Goal: Download file/media

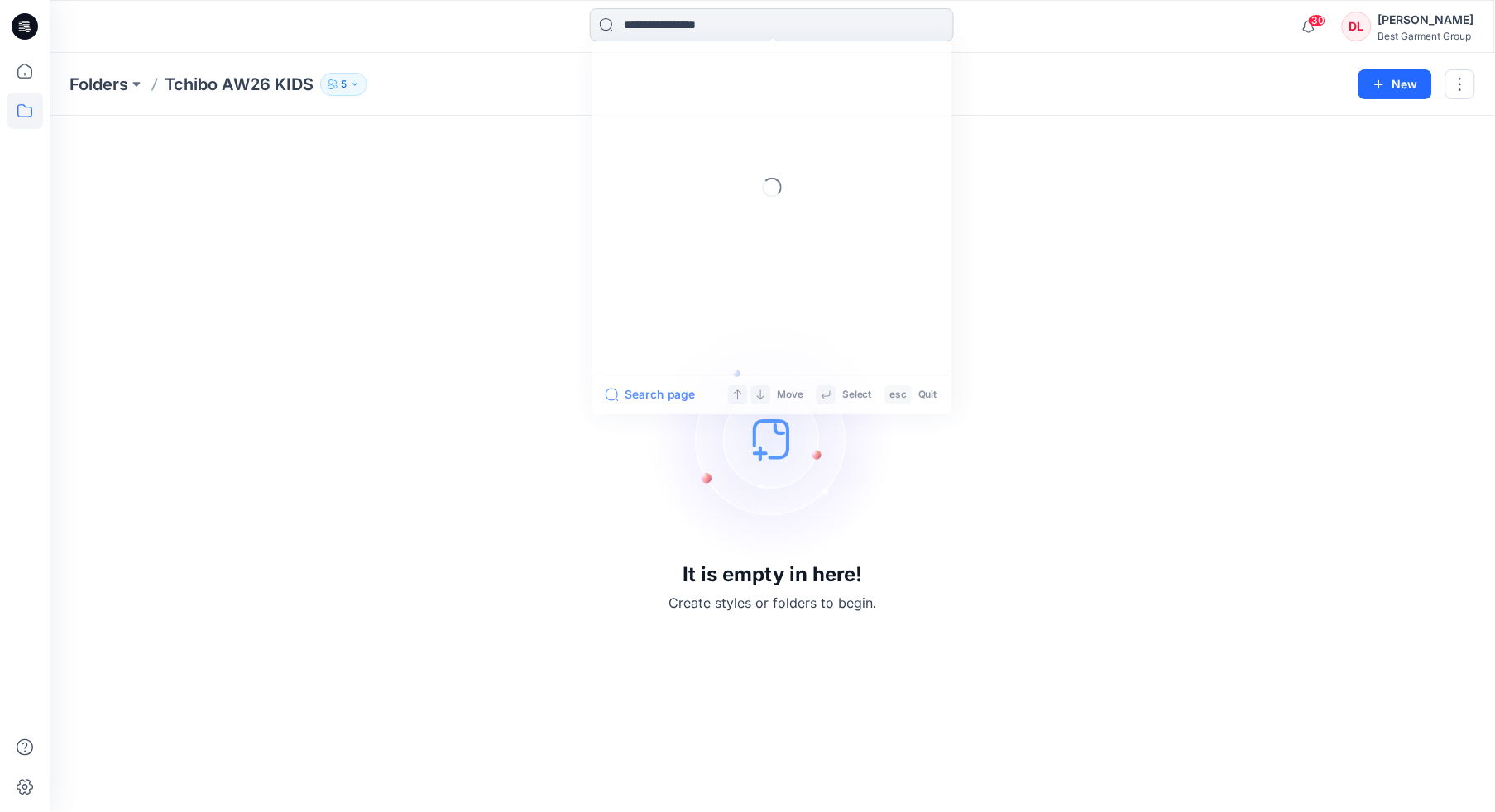
click at [687, 25] on input at bounding box center [771, 25] width 364 height 33
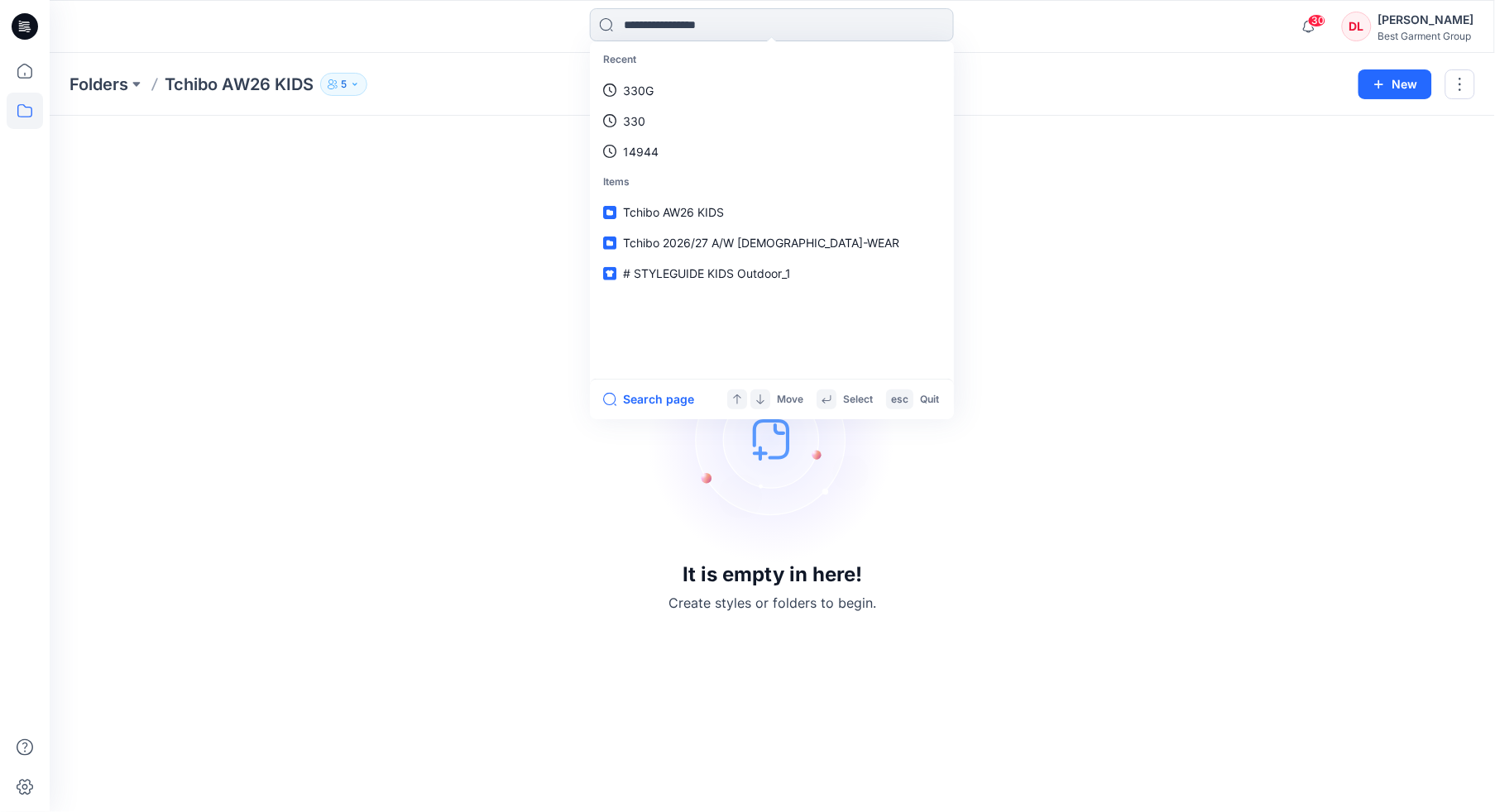
type input "*"
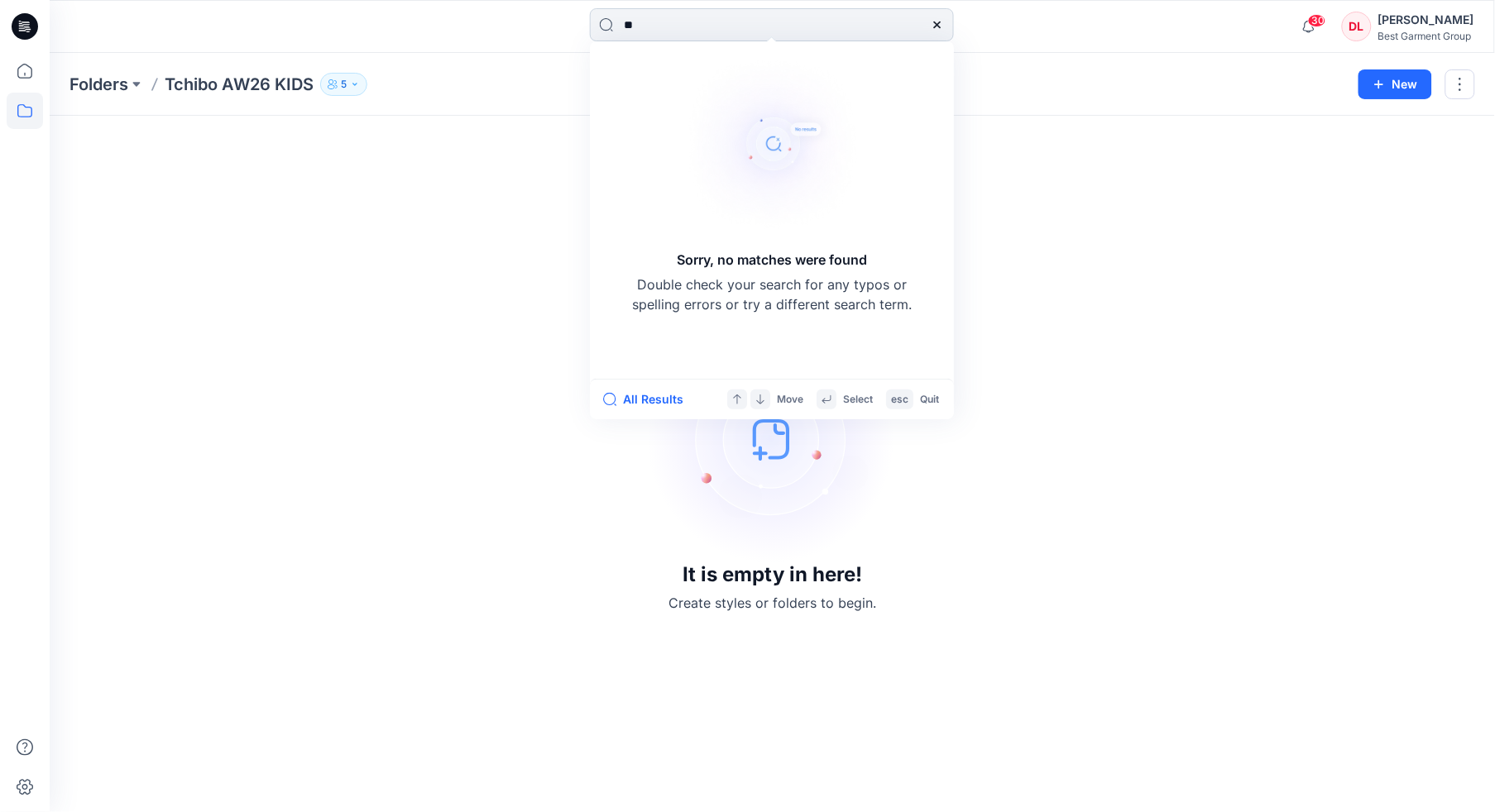
type input "*"
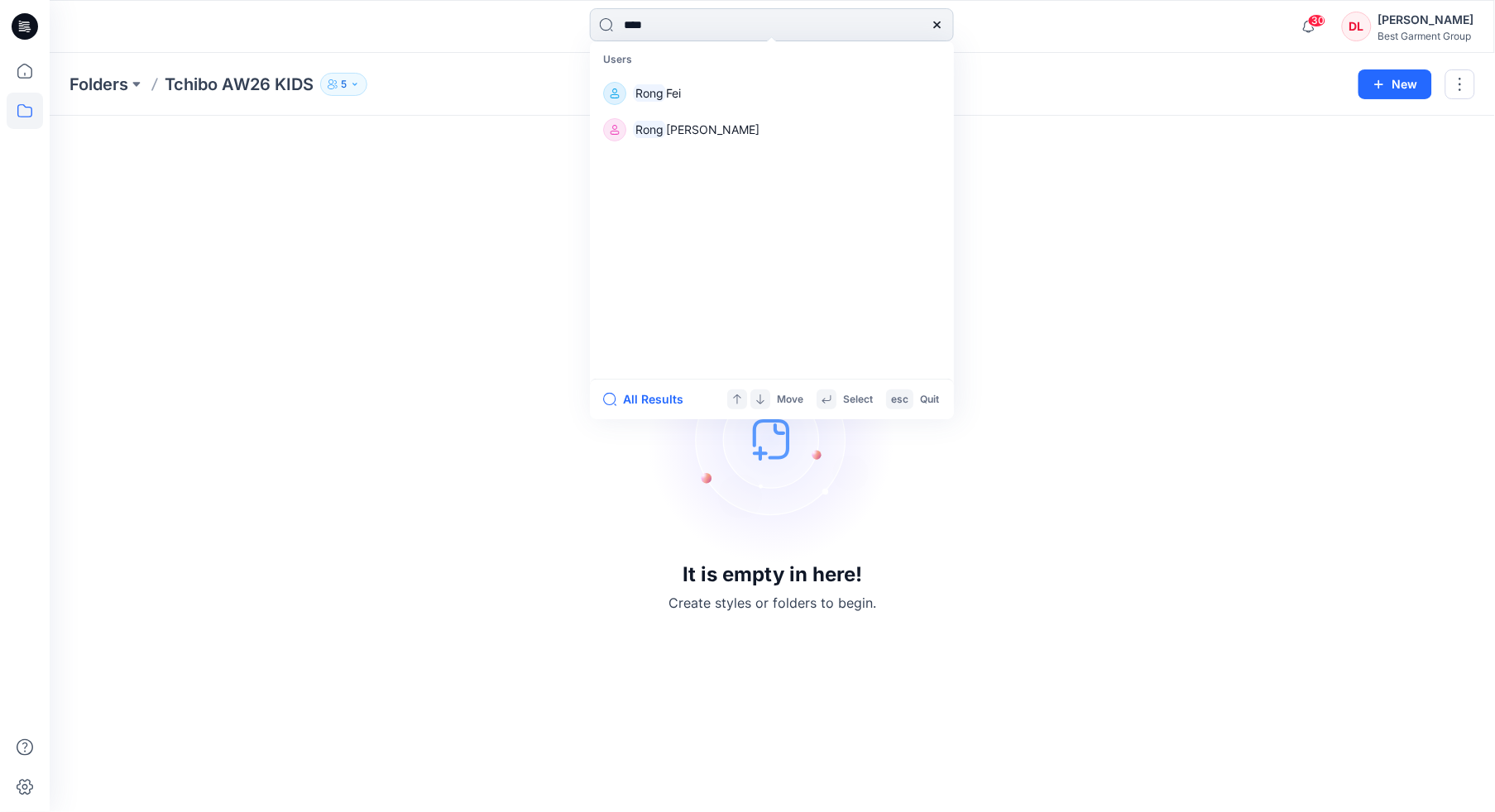
type input "*"
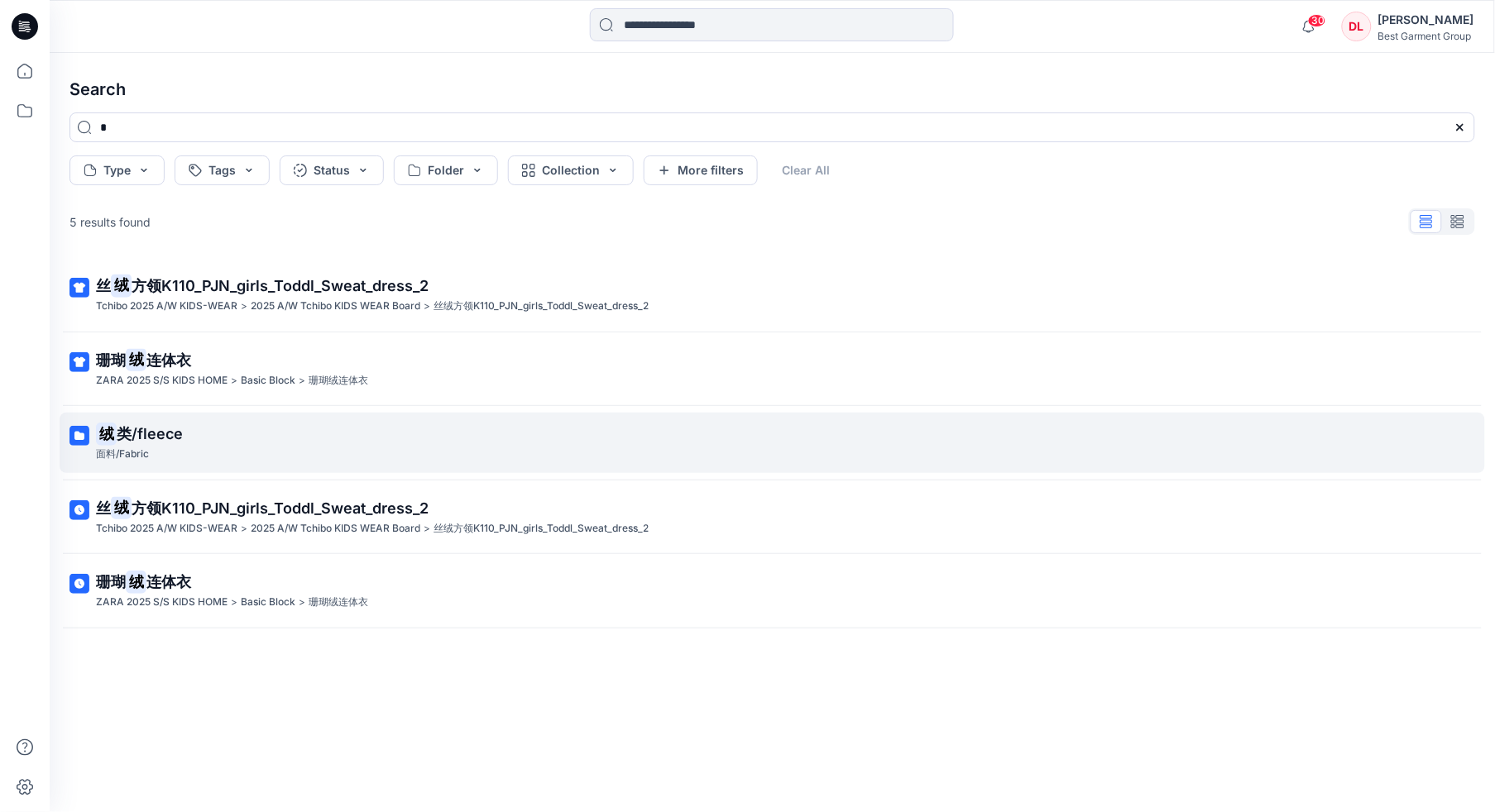
click at [249, 445] on p "绒 类/fleece" at bounding box center [770, 433] width 1349 height 23
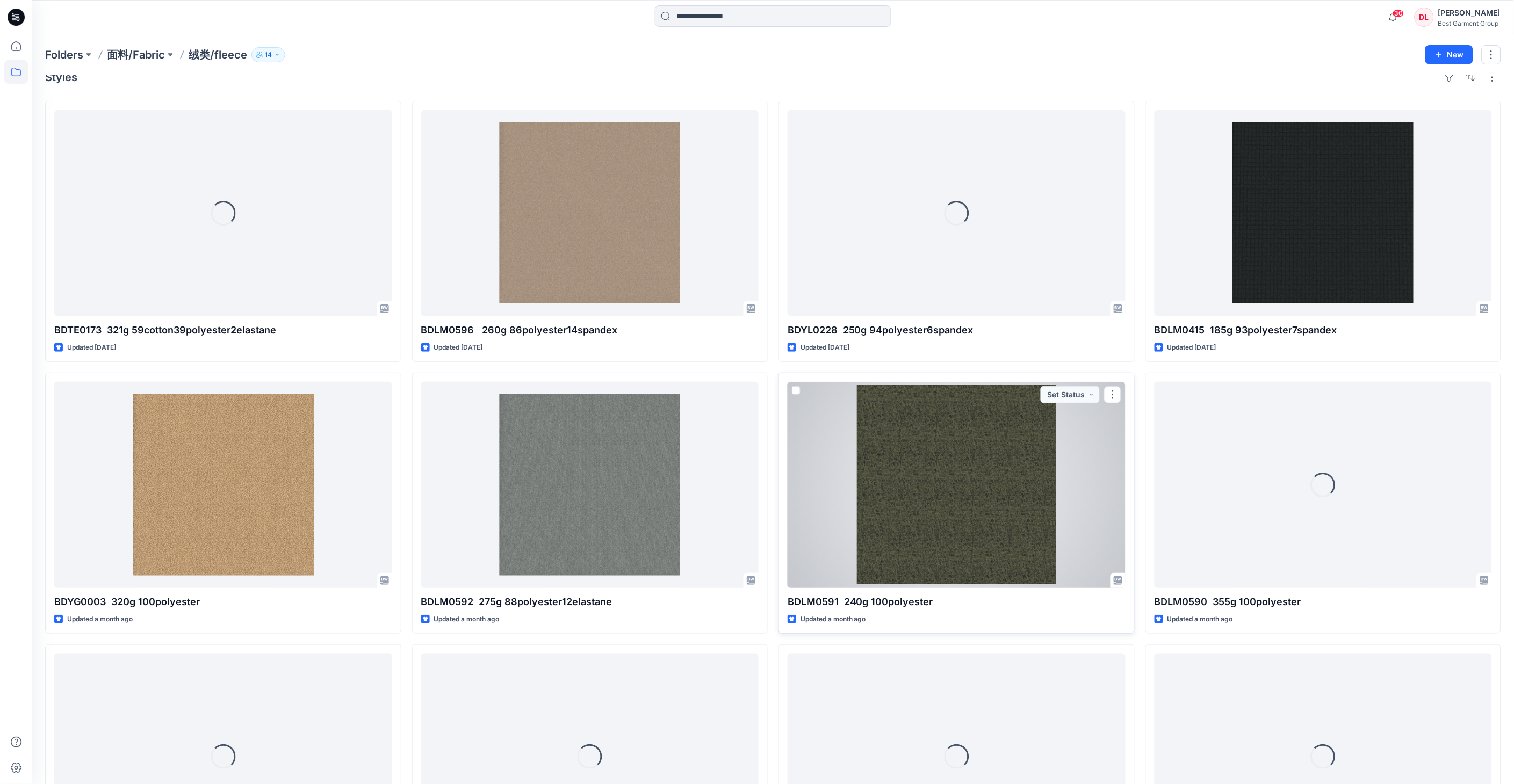
scroll to position [60, 0]
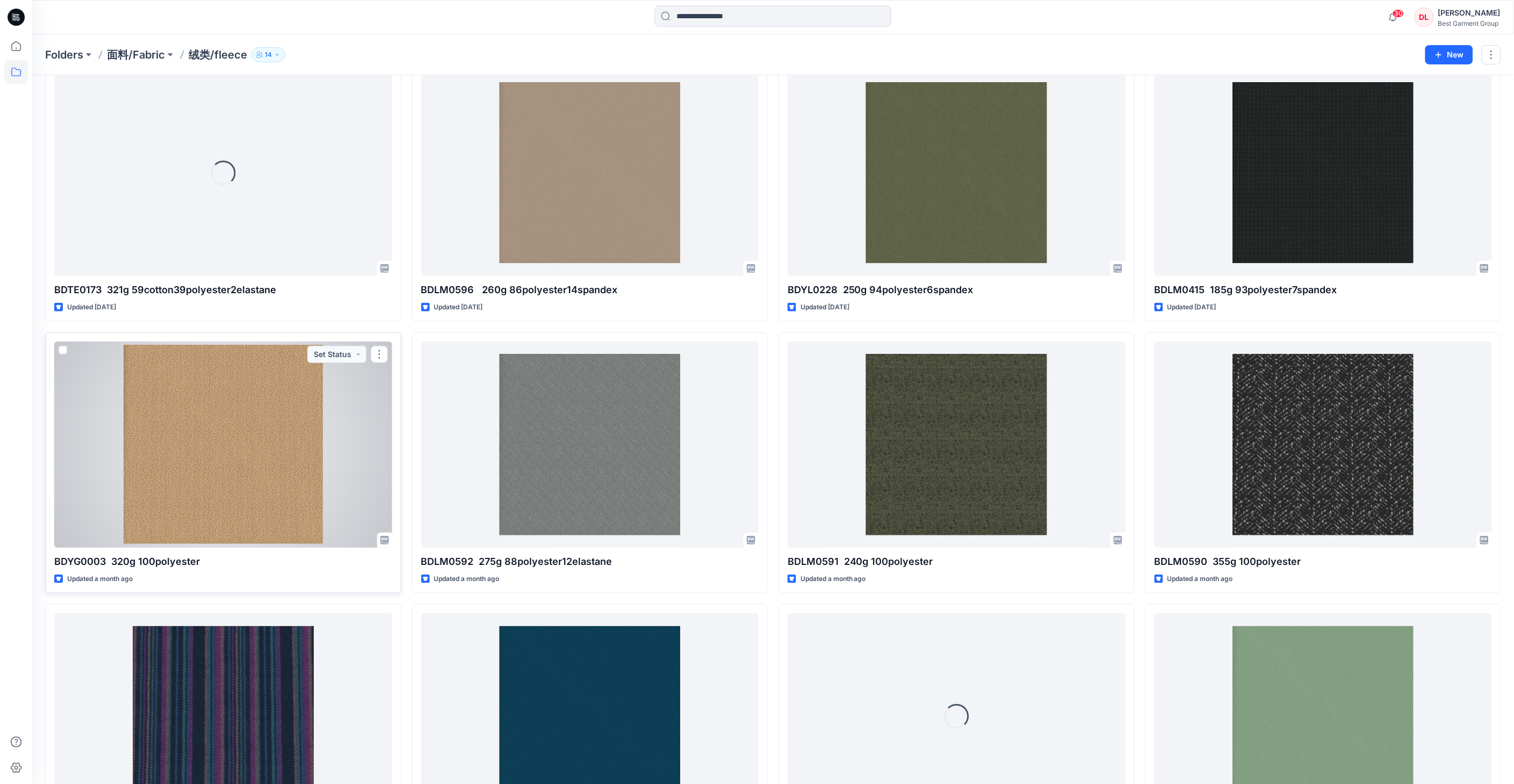
click at [262, 454] on div at bounding box center [223, 445] width 338 height 206
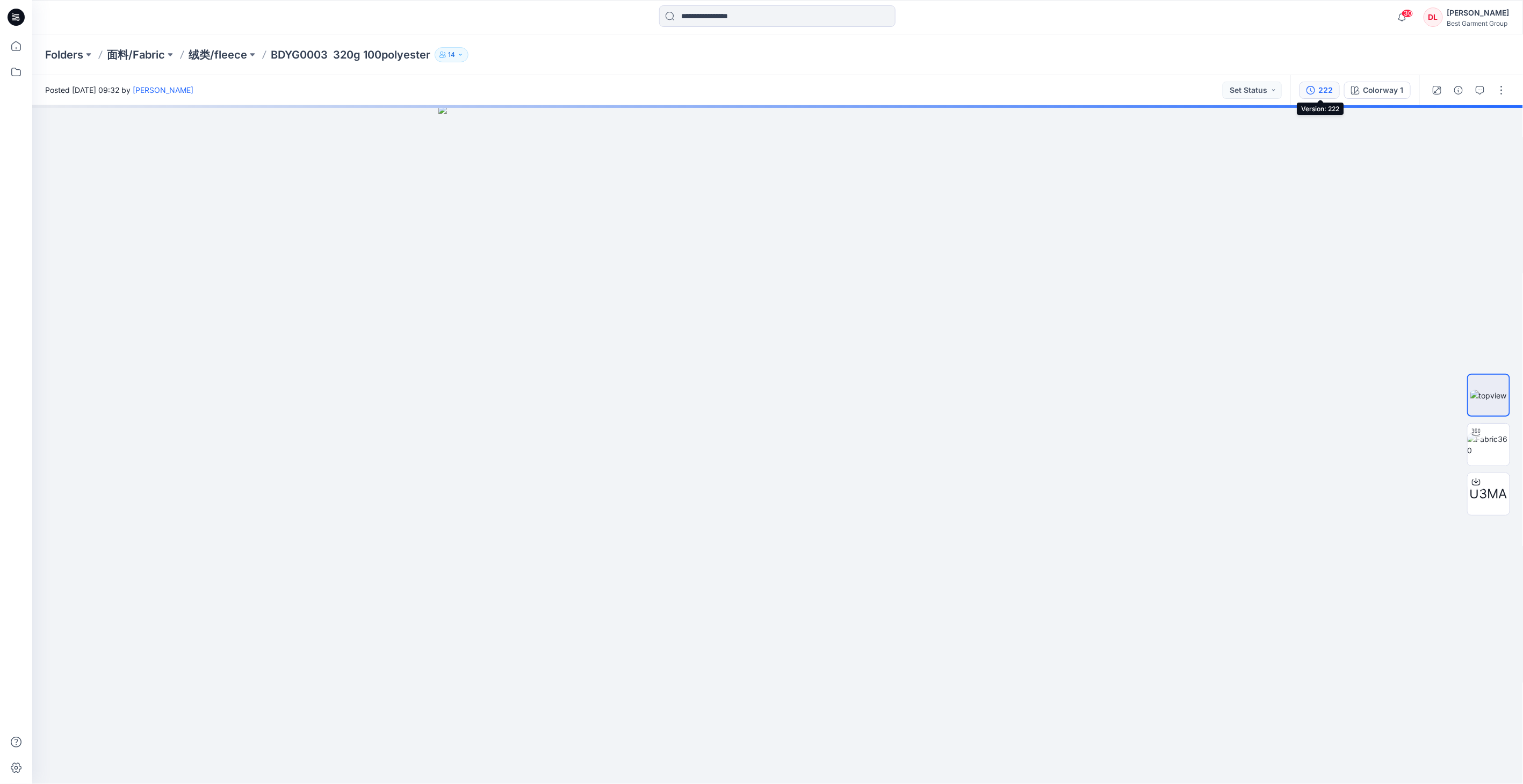
click at [970, 91] on div "222" at bounding box center [1325, 91] width 14 height 12
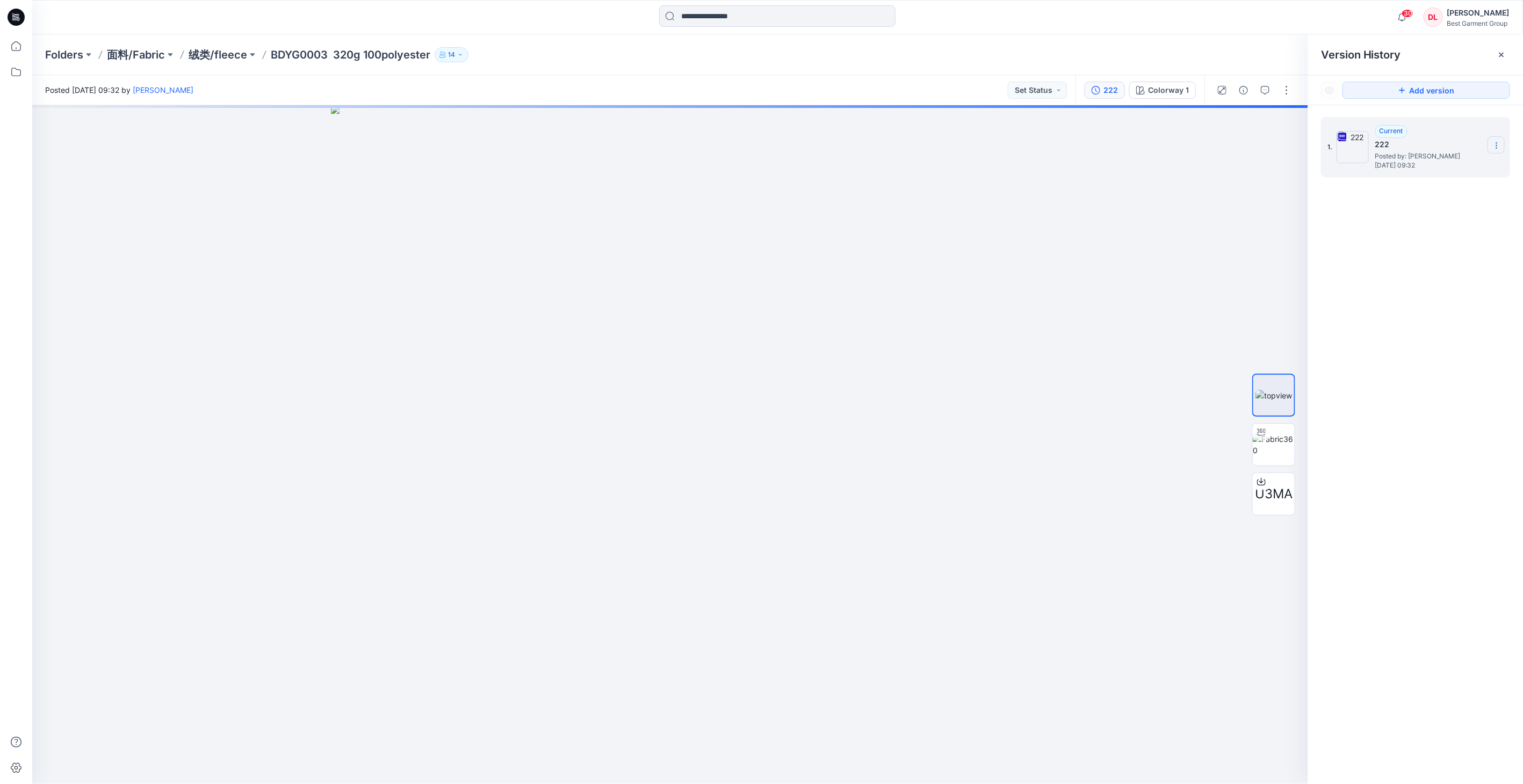
click at [970, 146] on icon at bounding box center [1496, 146] width 8 height 8
click at [970, 163] on span "Download Source BW File" at bounding box center [1442, 167] width 90 height 13
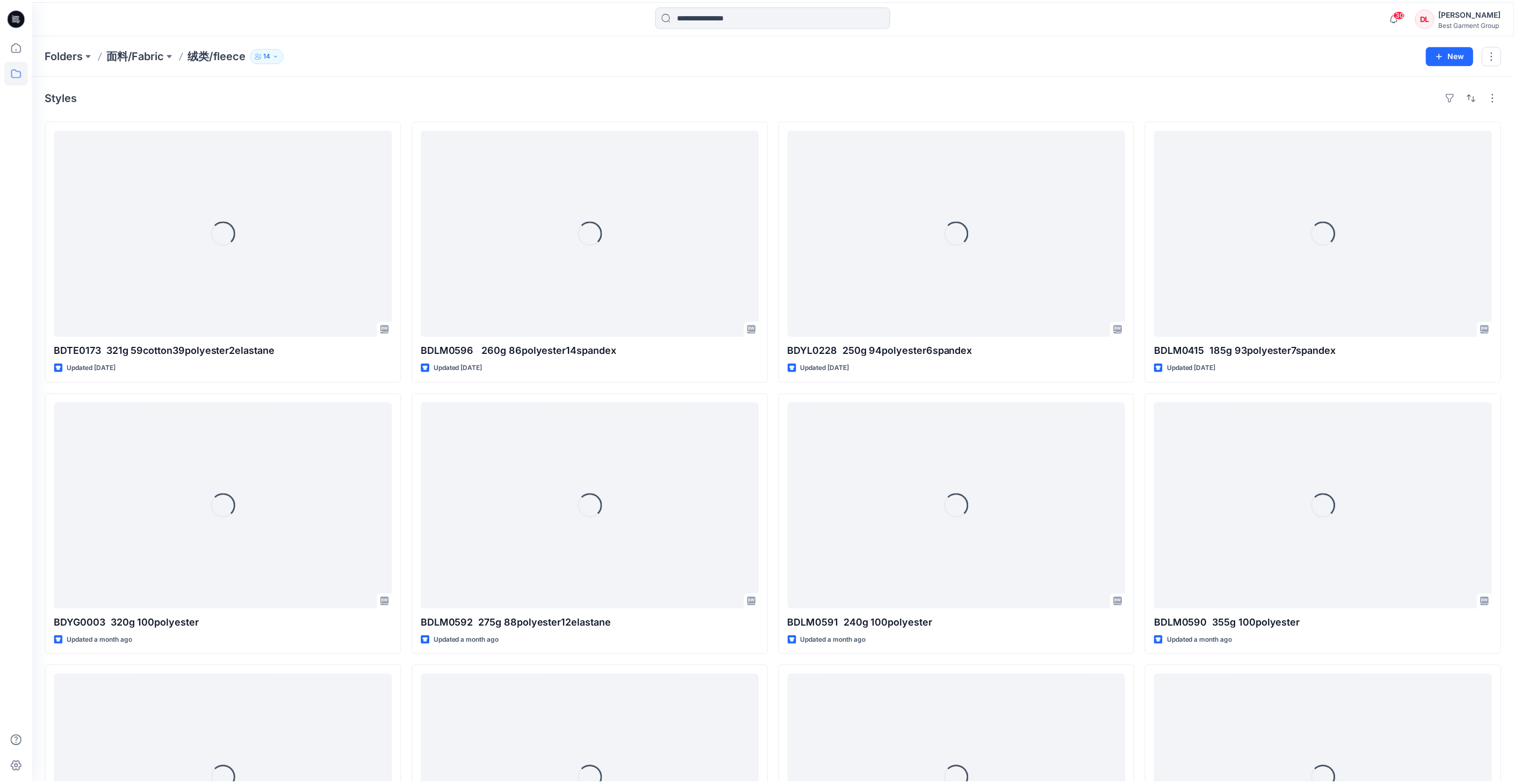
scroll to position [60, 0]
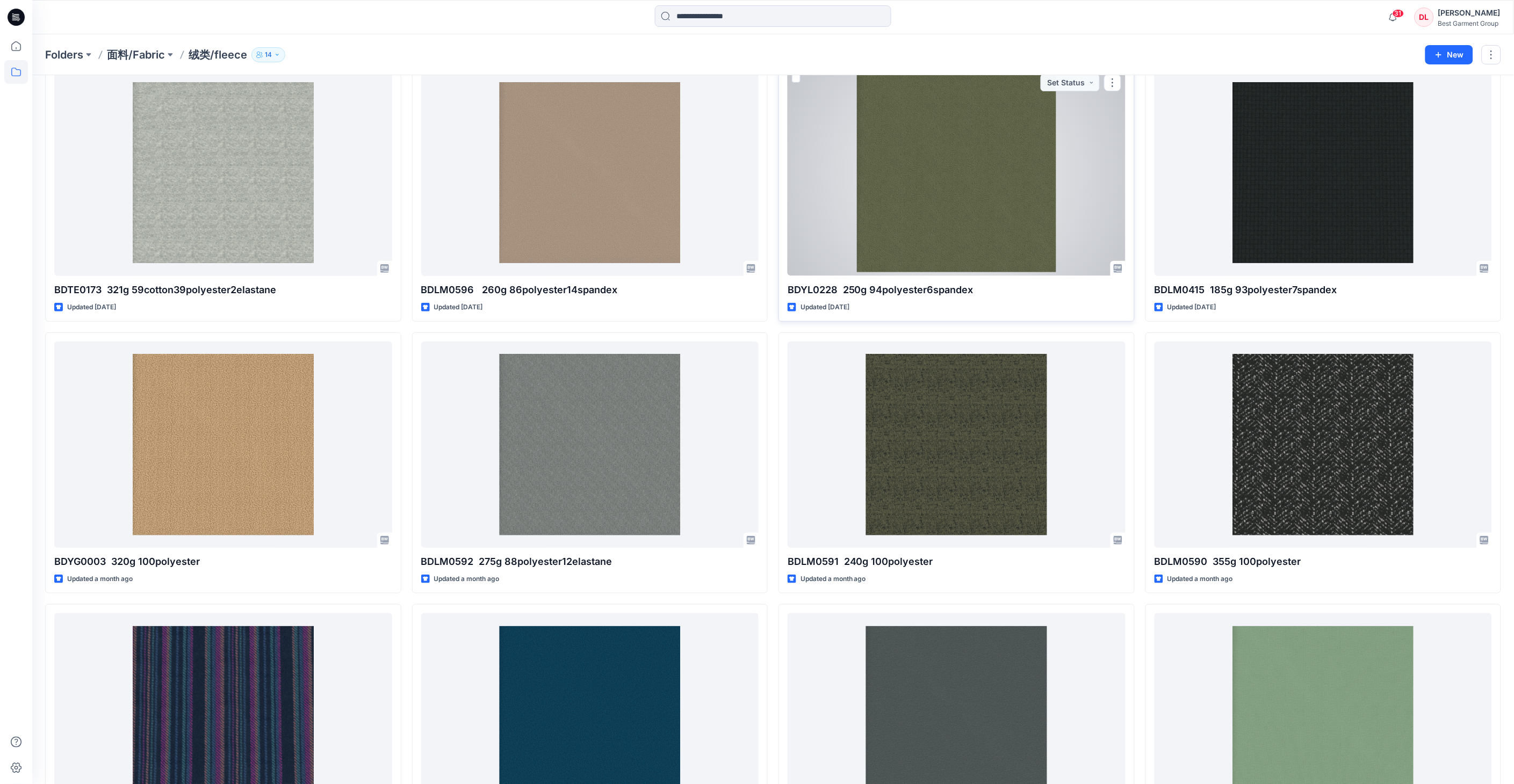
click at [920, 183] on div at bounding box center [956, 173] width 338 height 206
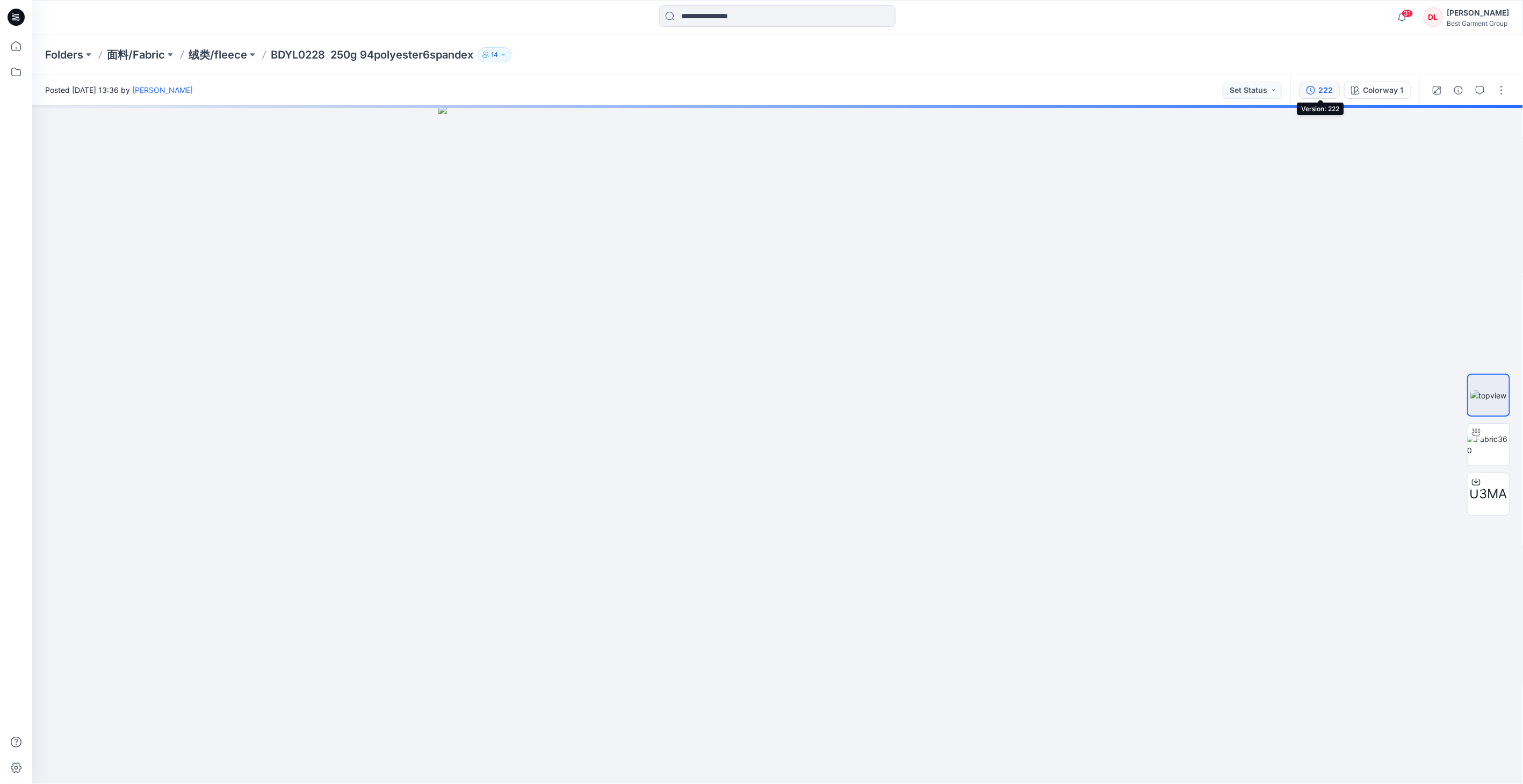
click at [970, 88] on div "222" at bounding box center [1325, 91] width 14 height 12
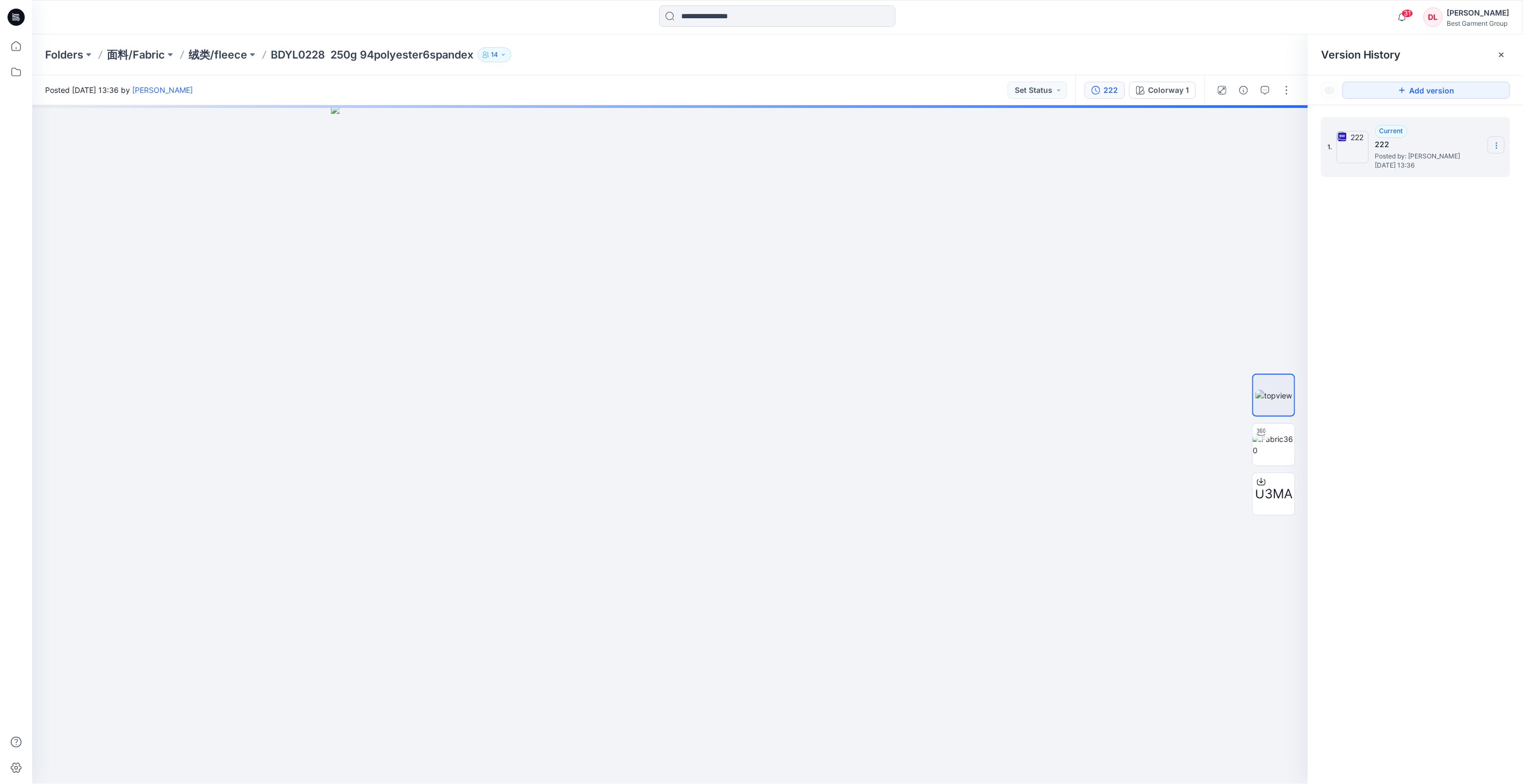
click at [970, 138] on section at bounding box center [1496, 145] width 17 height 17
click at [970, 161] on span "Download Source BW File" at bounding box center [1442, 167] width 90 height 13
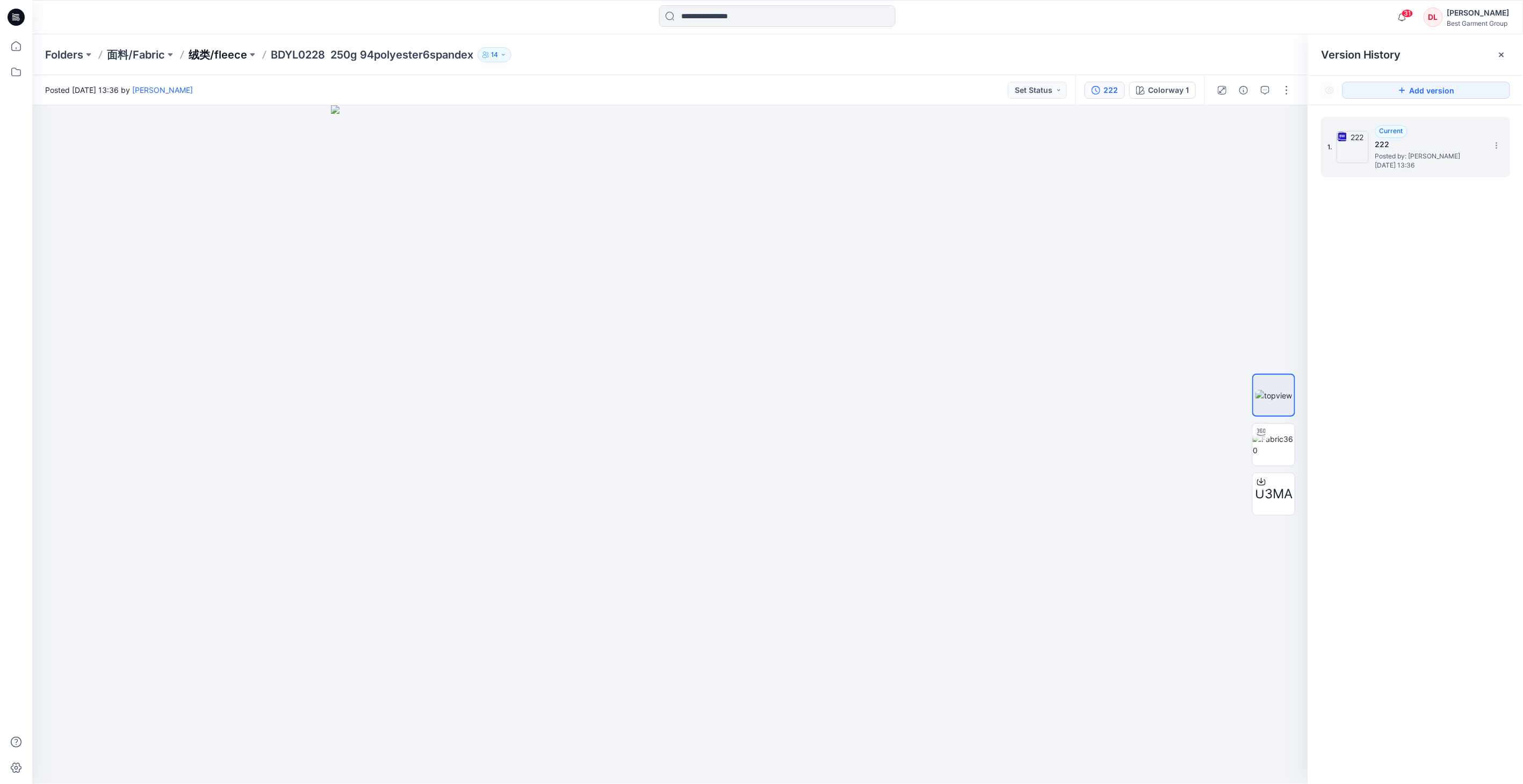
click at [213, 56] on p "绒类/fleece" at bounding box center [217, 54] width 59 height 15
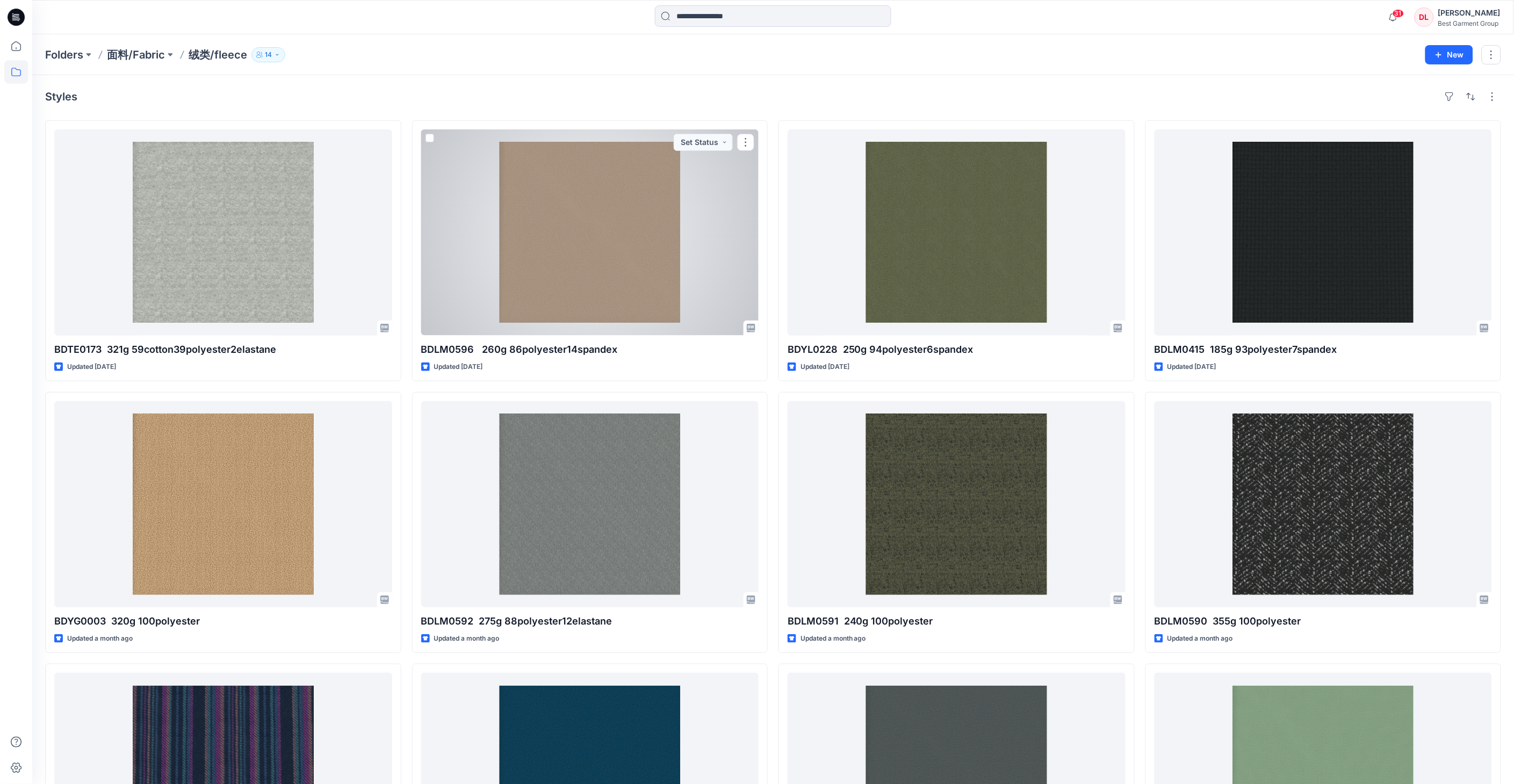
click at [627, 268] on div at bounding box center [590, 232] width 338 height 206
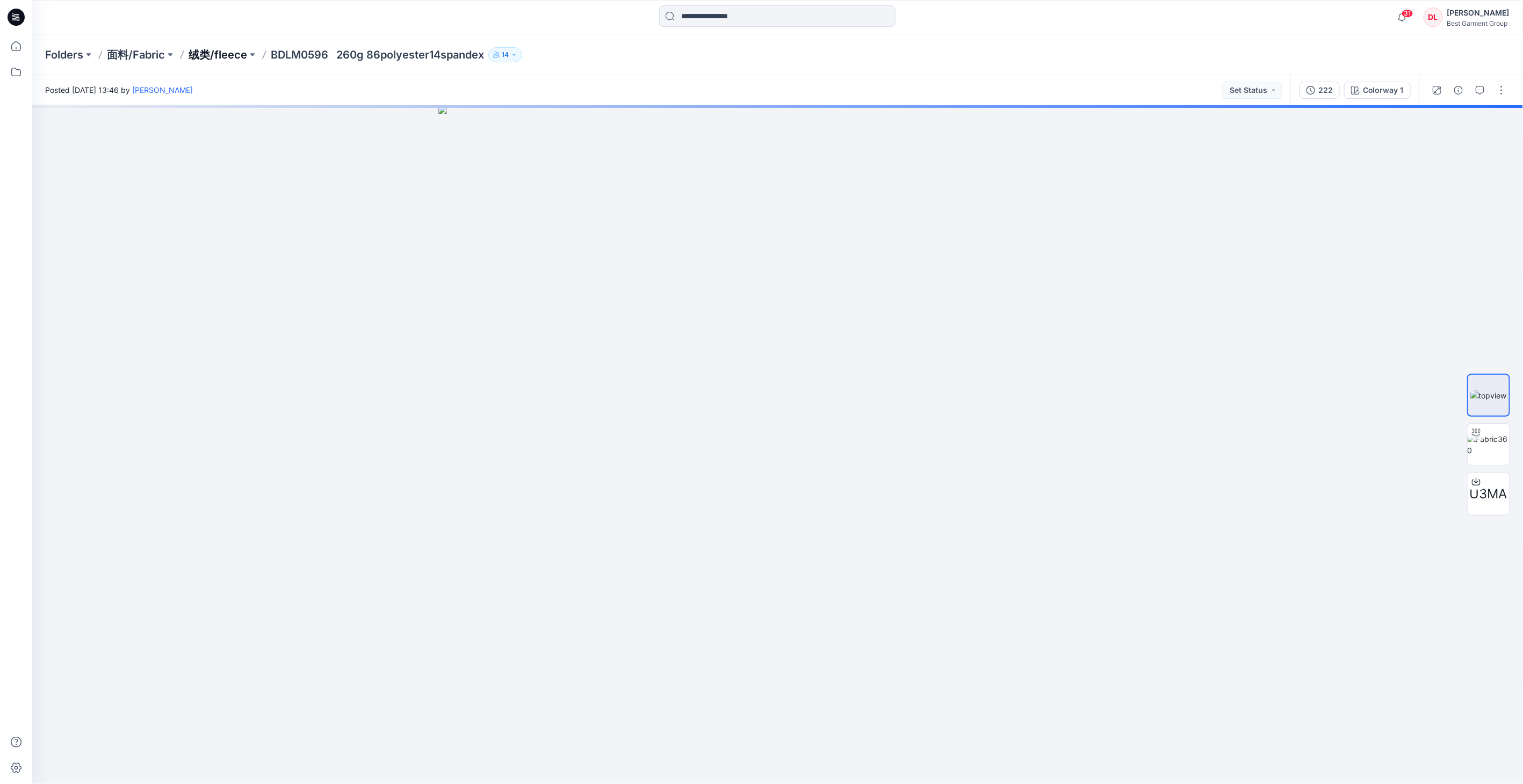
click at [210, 51] on p "绒类/fleece" at bounding box center [217, 54] width 59 height 15
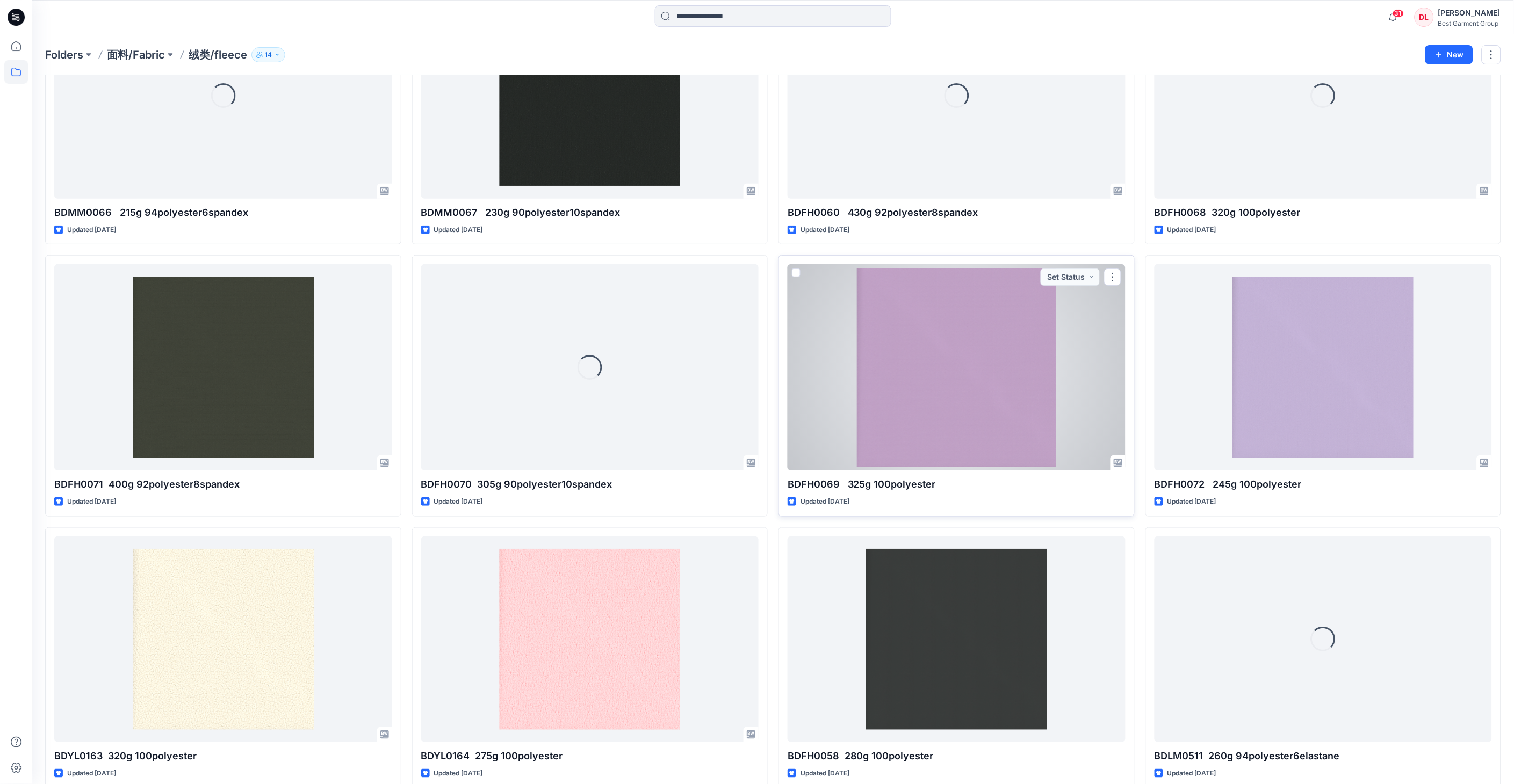
scroll to position [1785, 0]
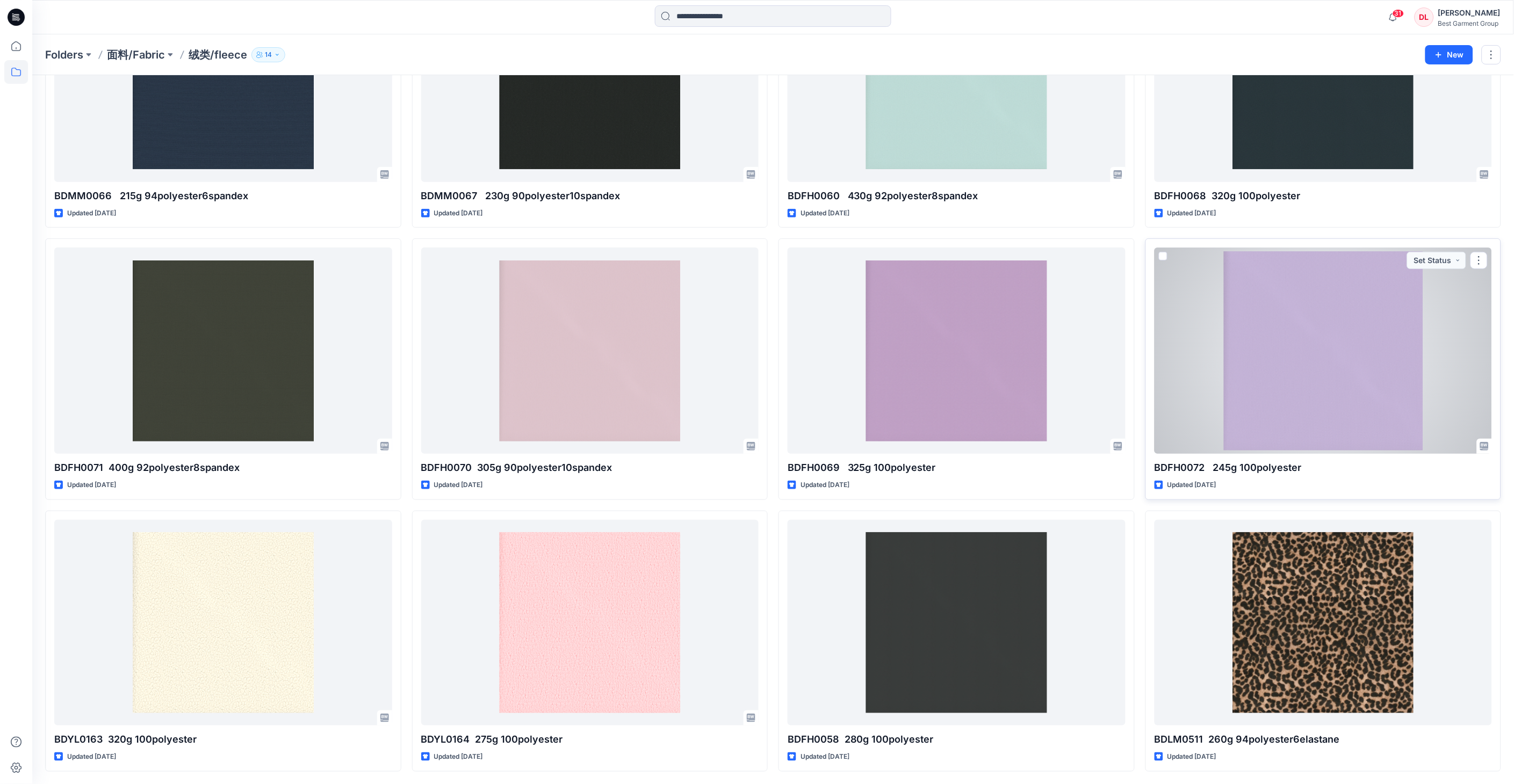
click at [970, 355] on div at bounding box center [1323, 350] width 338 height 206
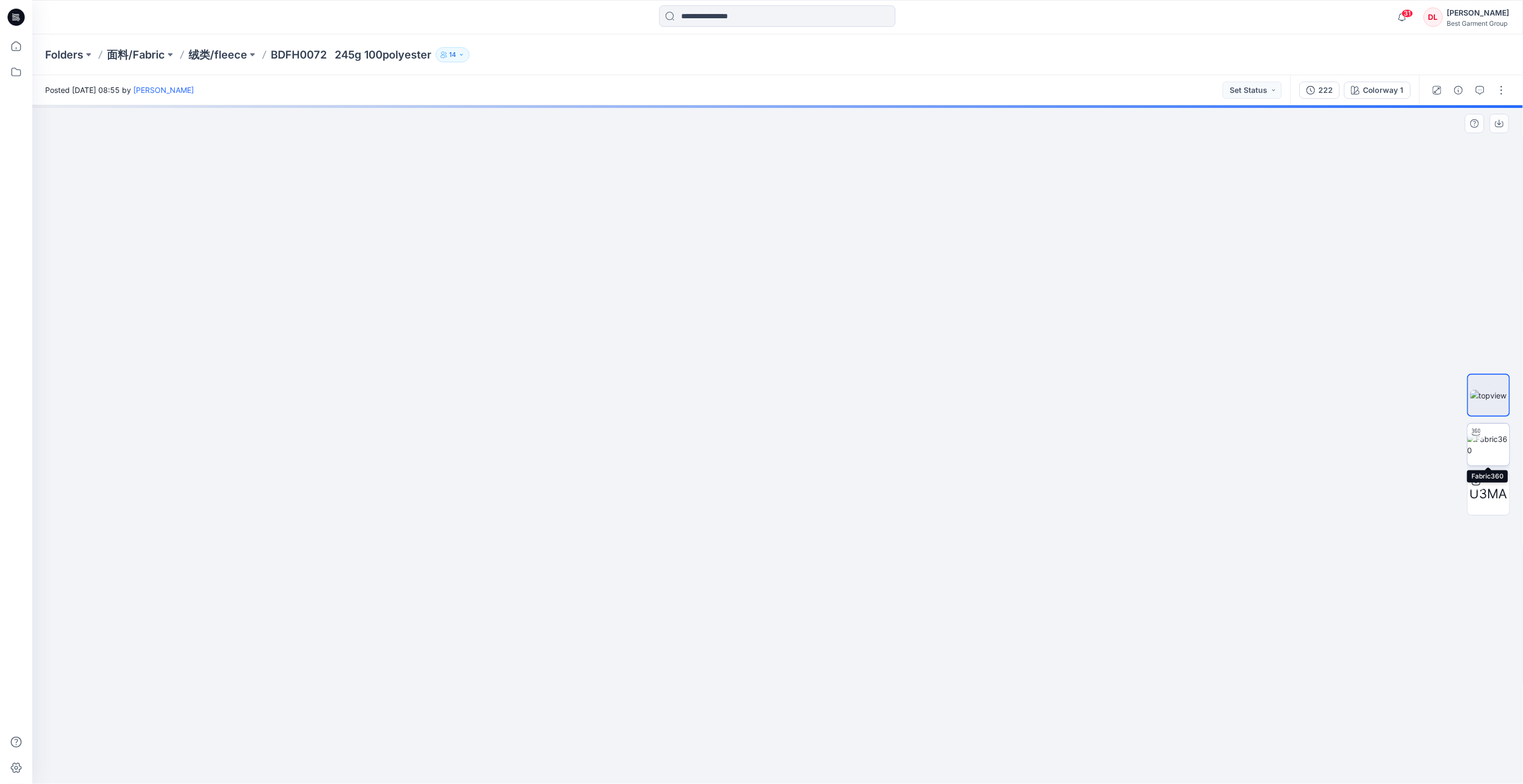
click at [970, 446] on img at bounding box center [1489, 445] width 42 height 22
click at [970, 94] on div "222" at bounding box center [1325, 91] width 14 height 12
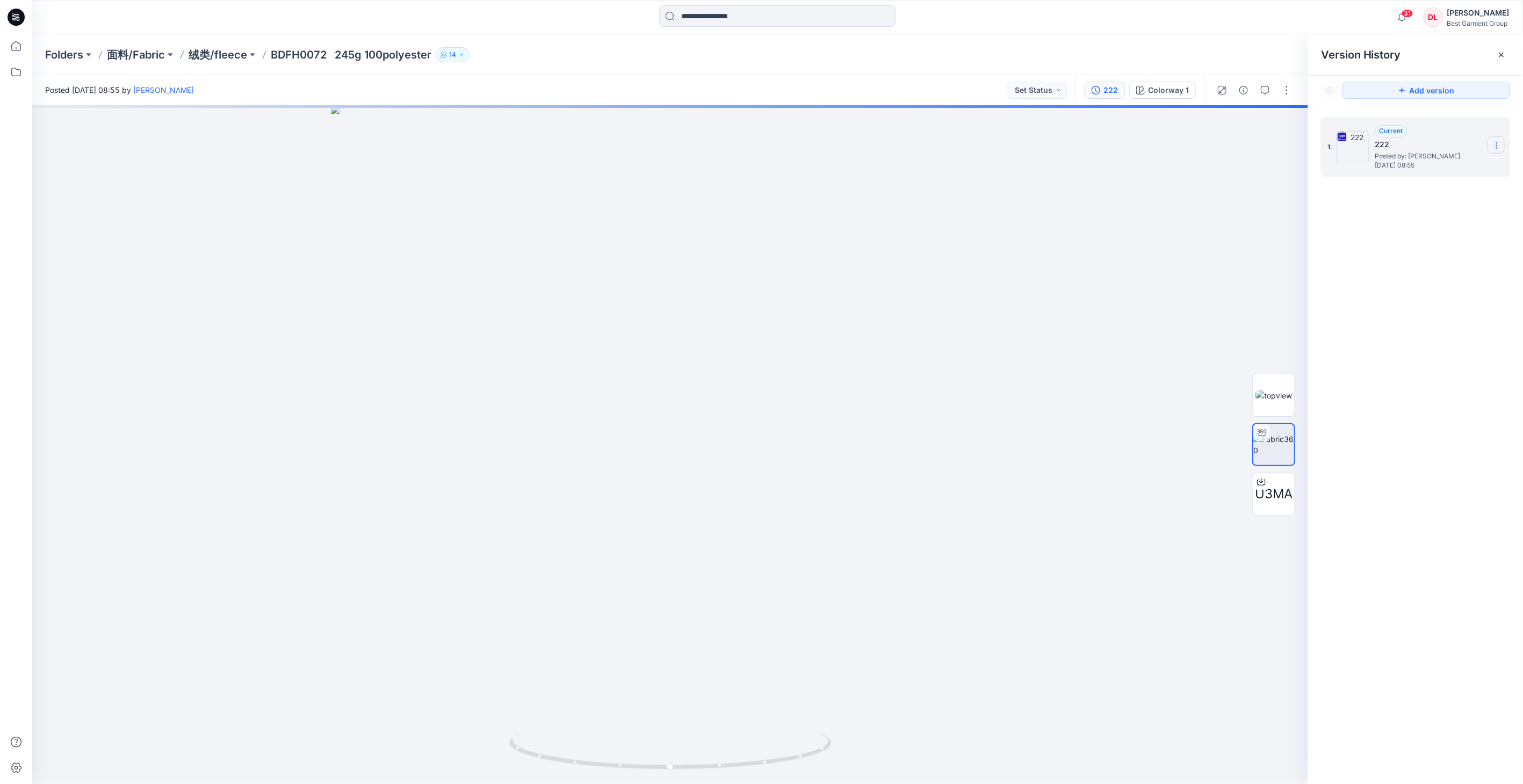
click at [970, 145] on section at bounding box center [1496, 145] width 17 height 17
click at [970, 163] on span "Download Source BW File" at bounding box center [1442, 167] width 90 height 13
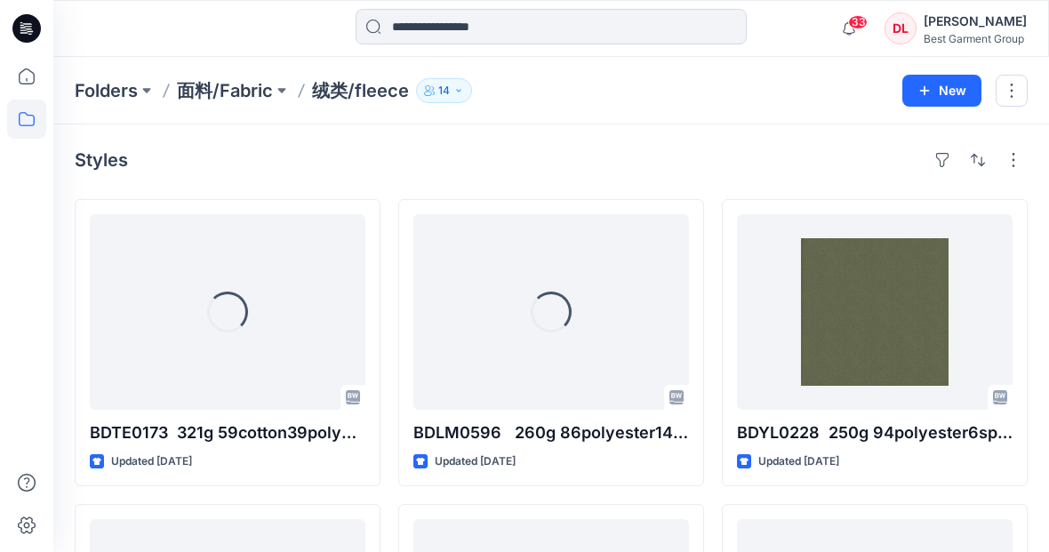
click at [113, 71] on div "Folders 面料/Fabric 绒类/fleece 14 New" at bounding box center [551, 91] width 996 height 68
click at [111, 83] on p "Folders" at bounding box center [106, 90] width 63 height 25
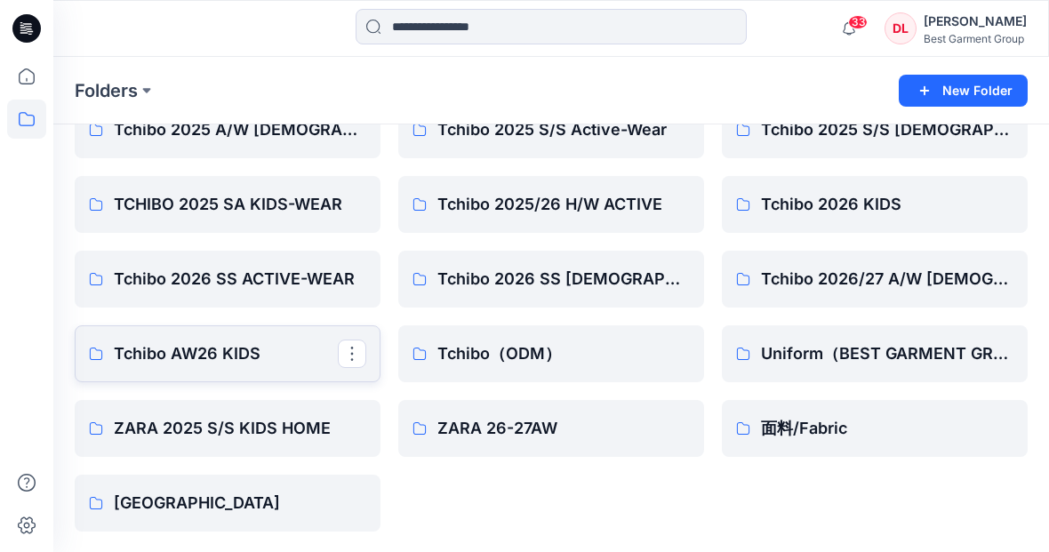
click at [283, 336] on link "Tchibo AW26 KIDS" at bounding box center [228, 353] width 306 height 57
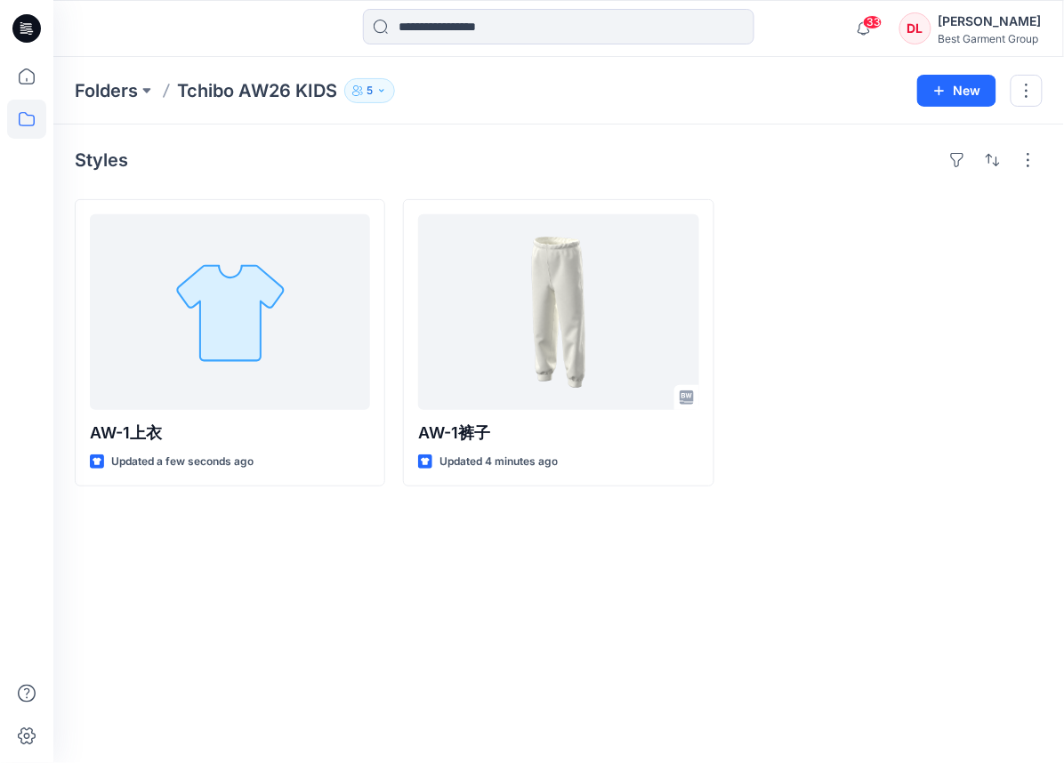
click at [546, 551] on div "Styles AW-1上衣 Updated a few seconds ago AW-1裤子 Updated 4 minutes ago" at bounding box center [558, 444] width 1010 height 639
click at [121, 99] on p "Folders" at bounding box center [106, 90] width 63 height 25
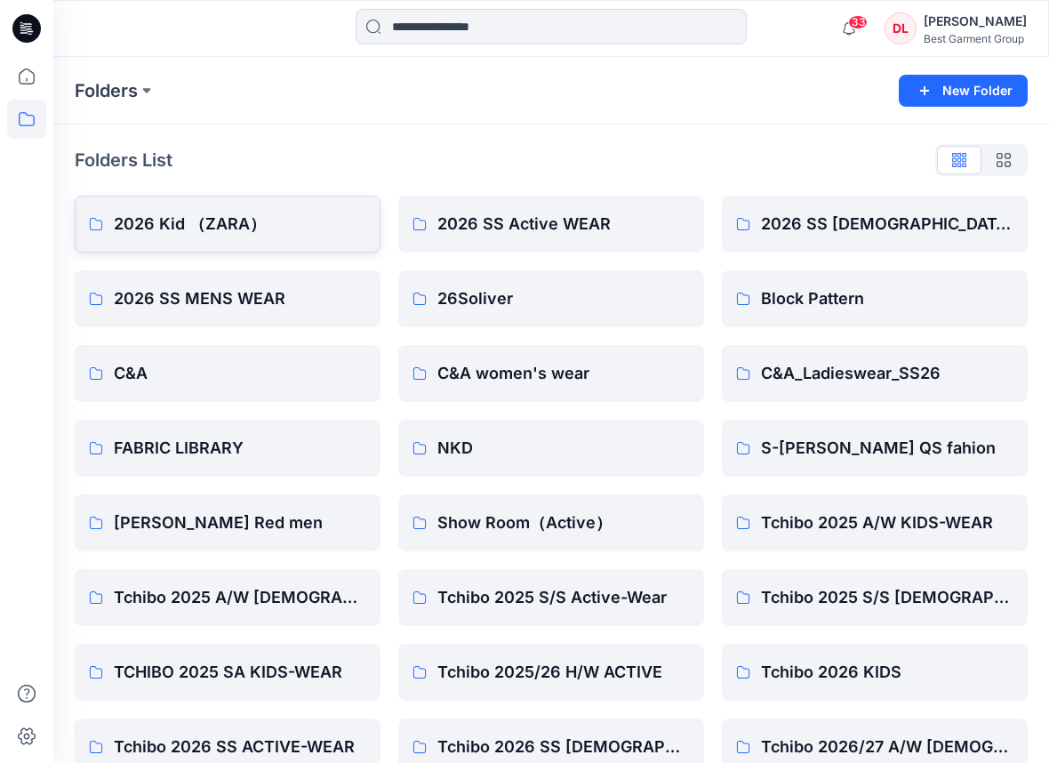
click at [262, 223] on p "2026 Kid （ZARA）" at bounding box center [240, 224] width 253 height 25
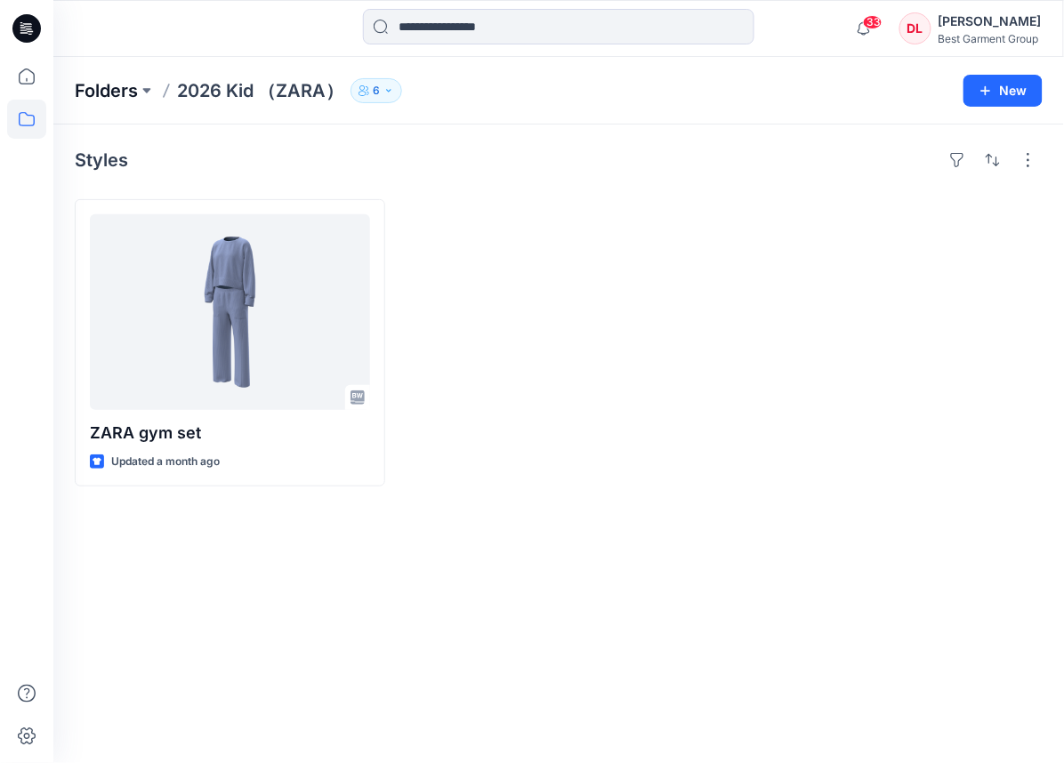
click at [113, 89] on p "Folders" at bounding box center [106, 90] width 63 height 25
